Goal: Information Seeking & Learning: Obtain resource

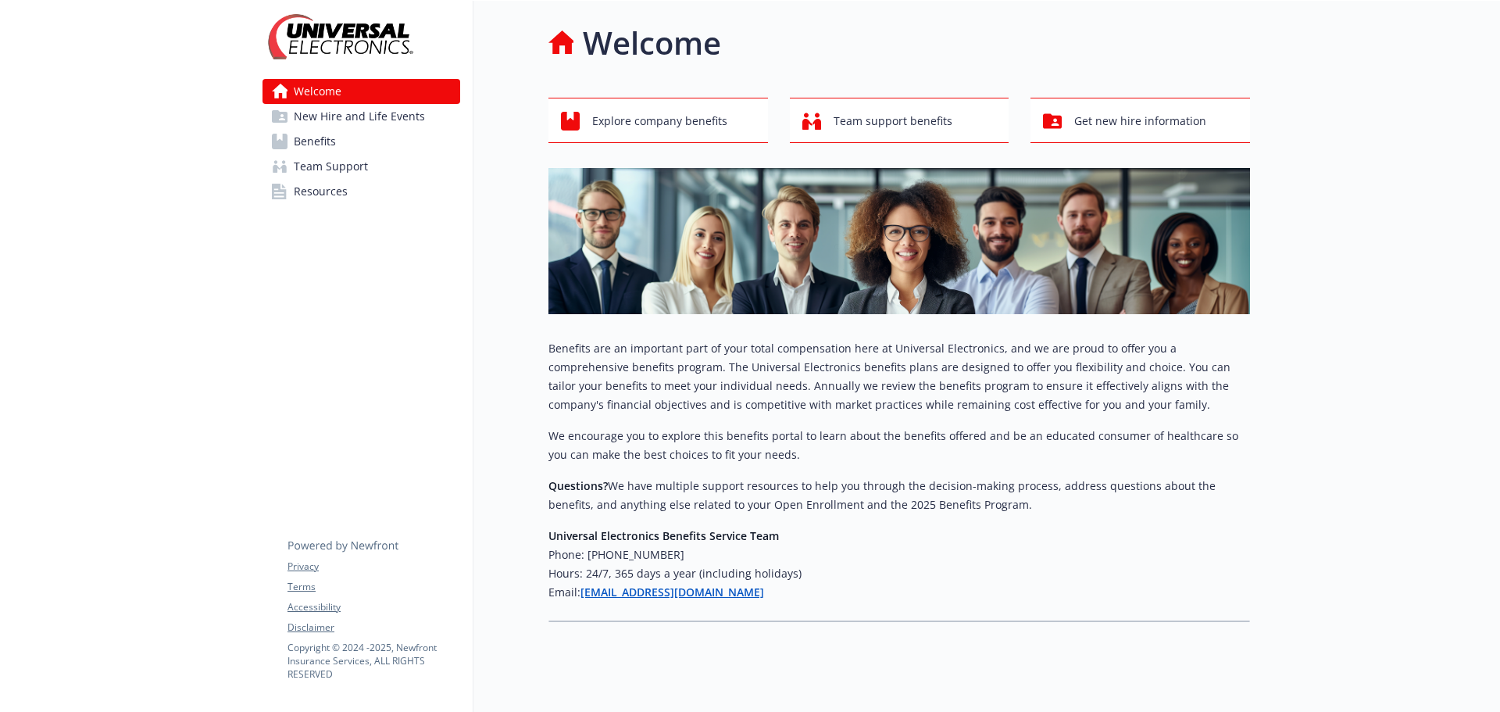
drag, startPoint x: 306, startPoint y: 14, endPoint x: 353, endPoint y: 436, distance: 424.4
click at [353, 436] on div "Welcome New Hire and Life Events Benefits Team Support Resources Privacy Terms …" at bounding box center [361, 368] width 223 height 734
click at [405, 145] on link "Benefits" at bounding box center [361, 141] width 198 height 25
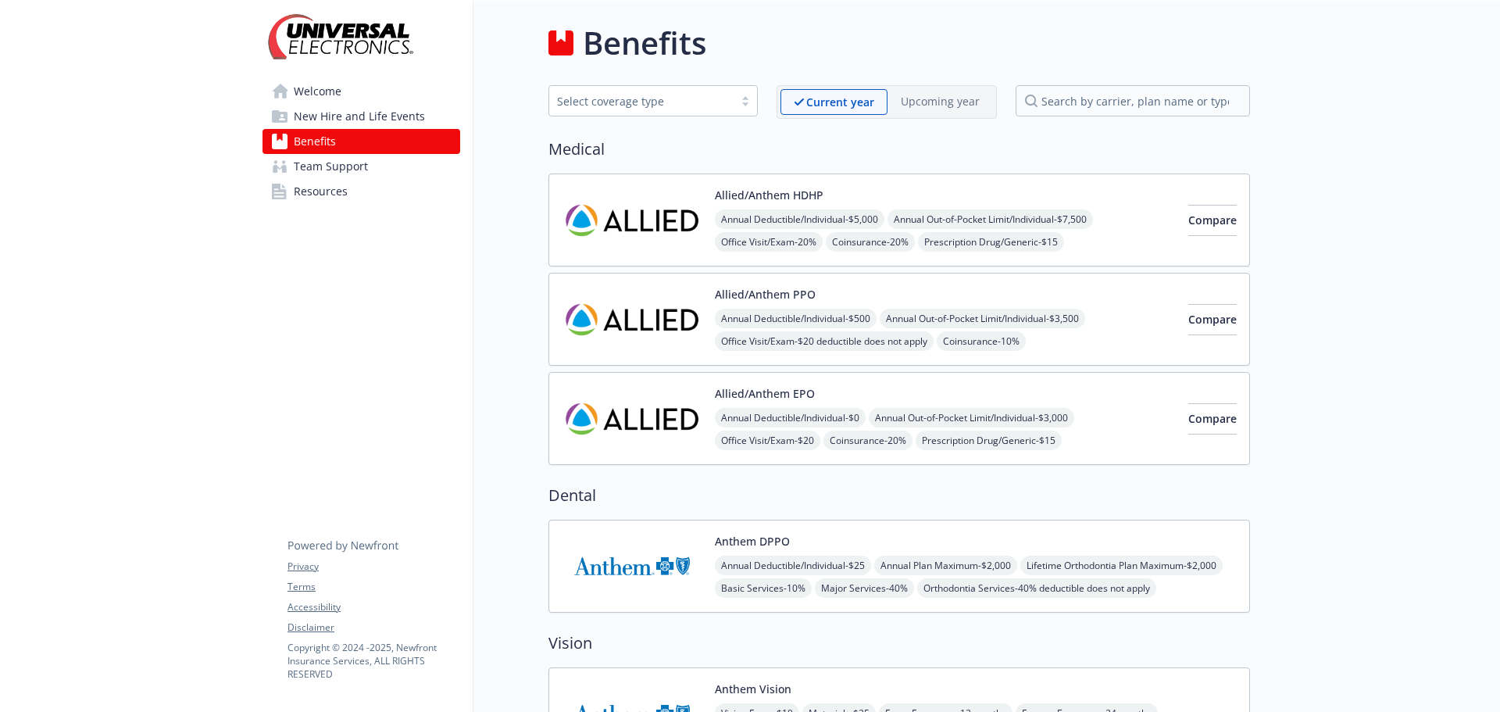
click at [374, 191] on link "Resources" at bounding box center [361, 191] width 198 height 25
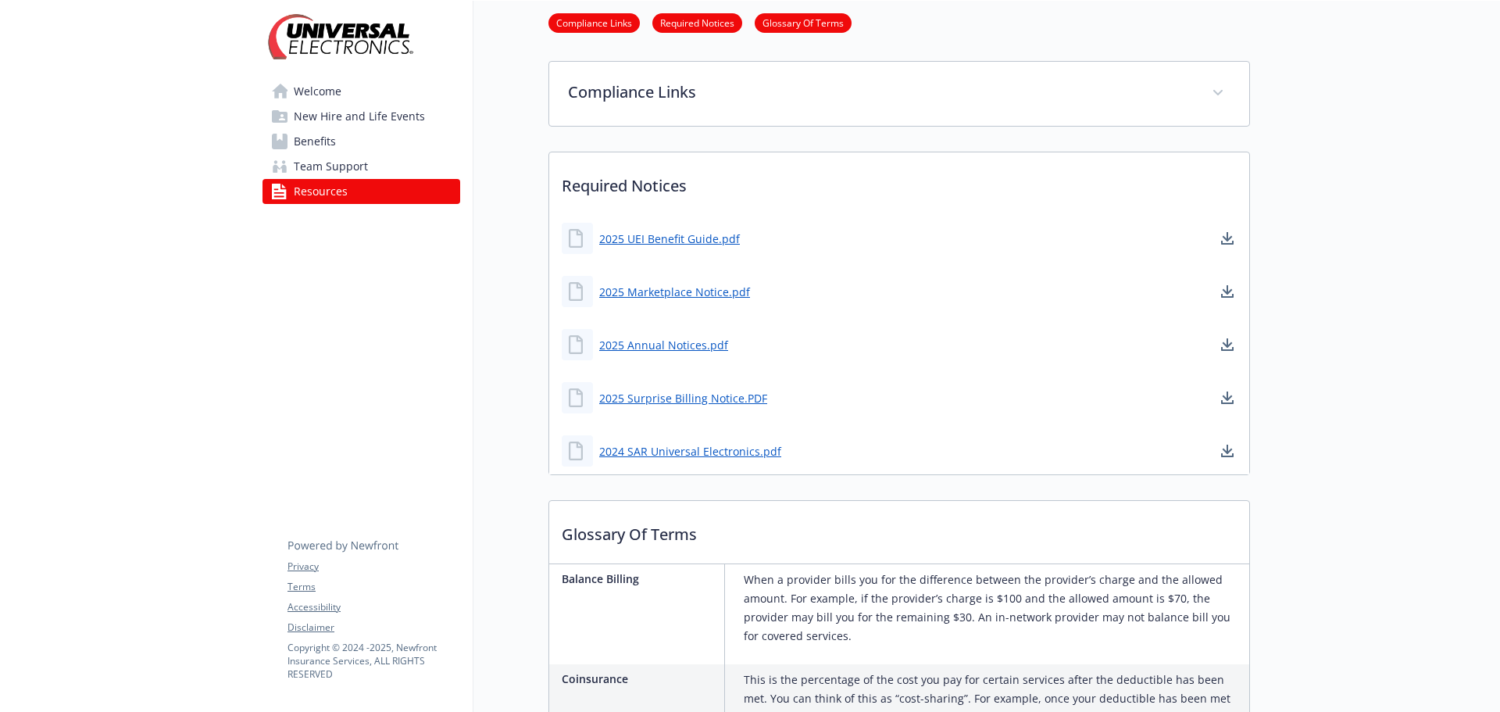
scroll to position [391, 0]
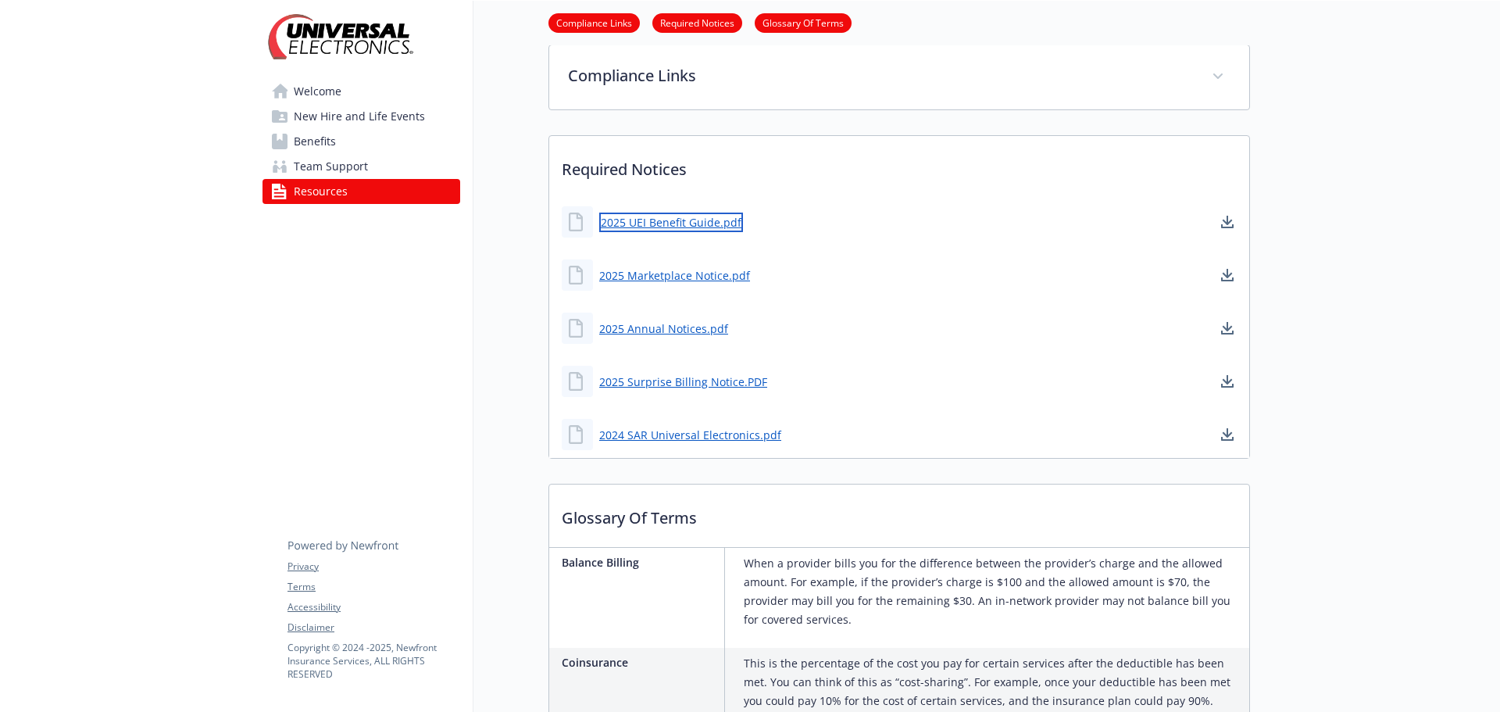
click at [674, 218] on link "2025 UEI Benefit Guide.pdf" at bounding box center [671, 222] width 144 height 20
